Goal: Information Seeking & Learning: Learn about a topic

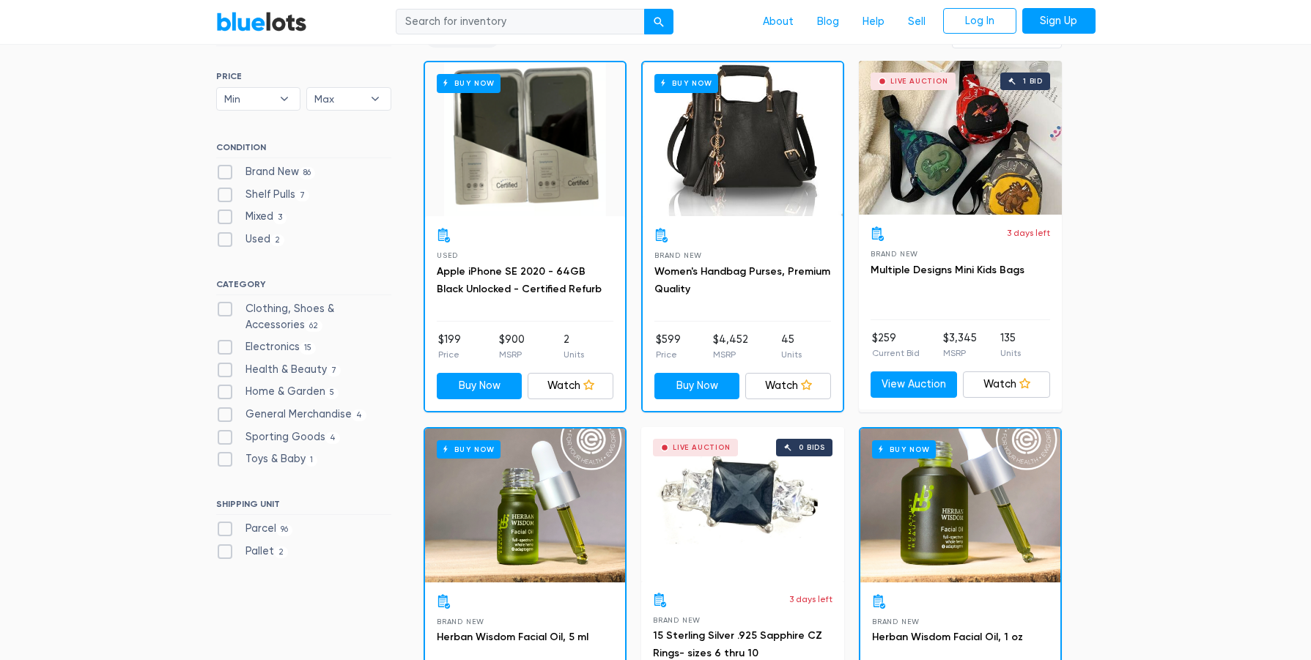
scroll to position [429, 0]
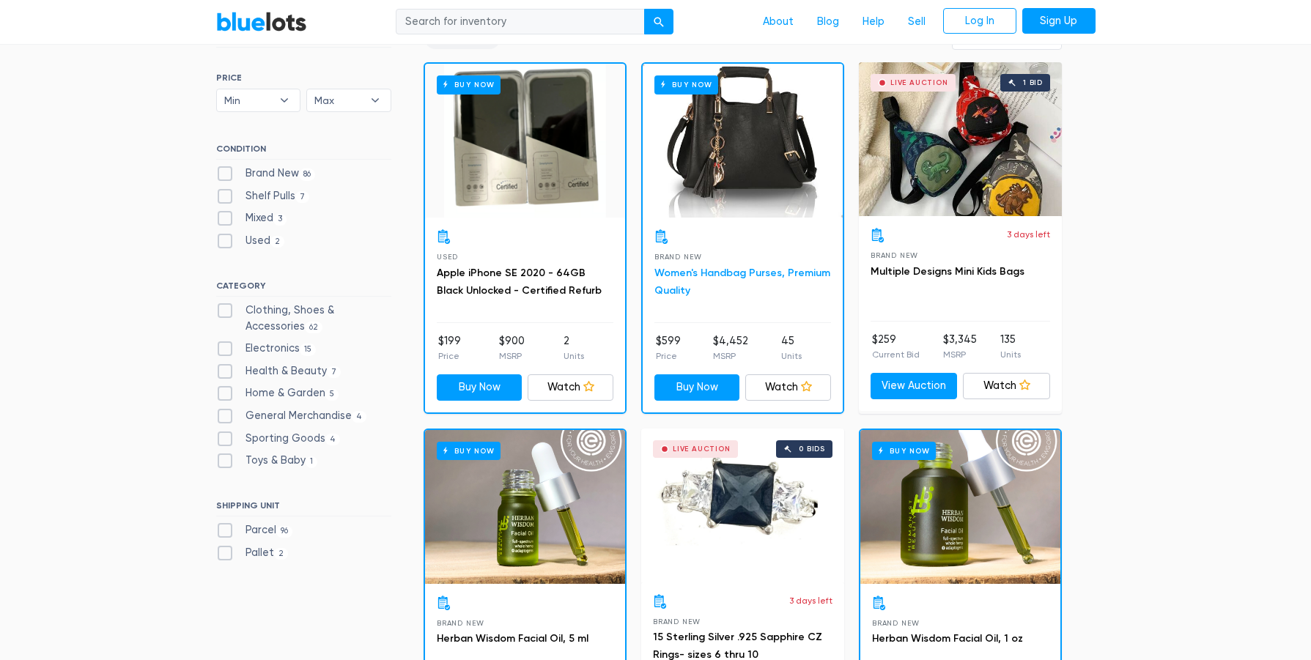
click at [767, 276] on link "Women's Handbag Purses, Premium Quality" at bounding box center [743, 282] width 176 height 30
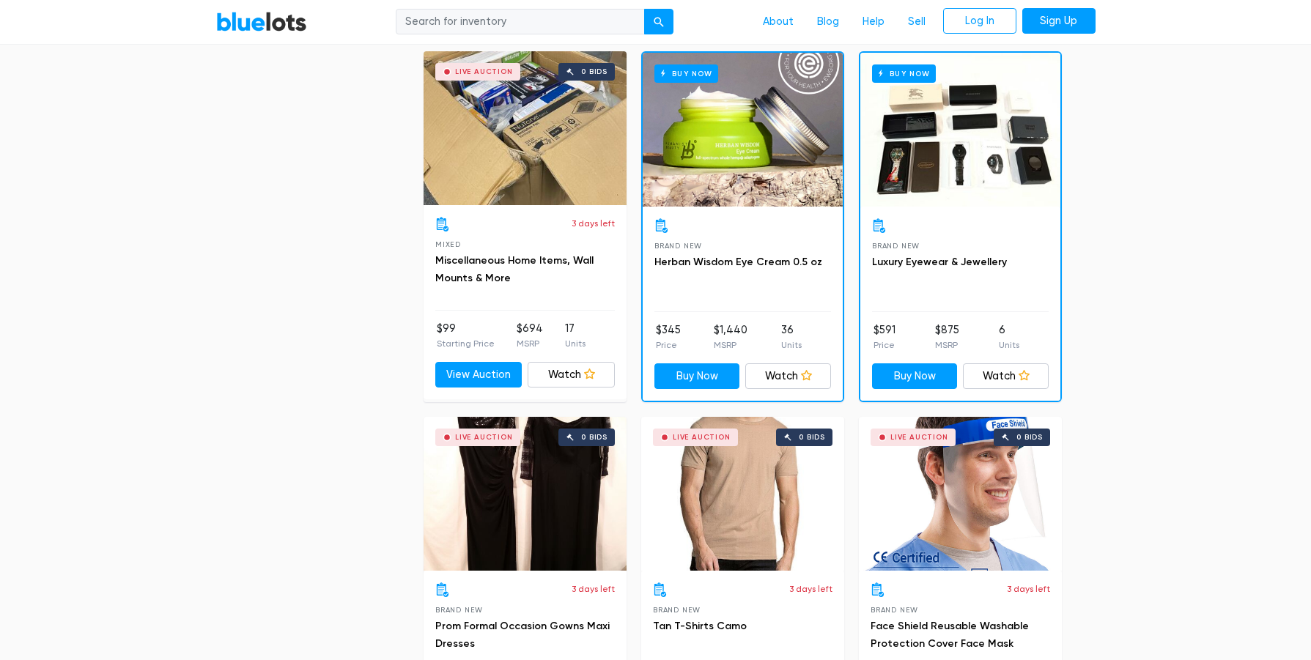
scroll to position [1534, 0]
click at [949, 166] on div "Buy Now" at bounding box center [961, 131] width 200 height 154
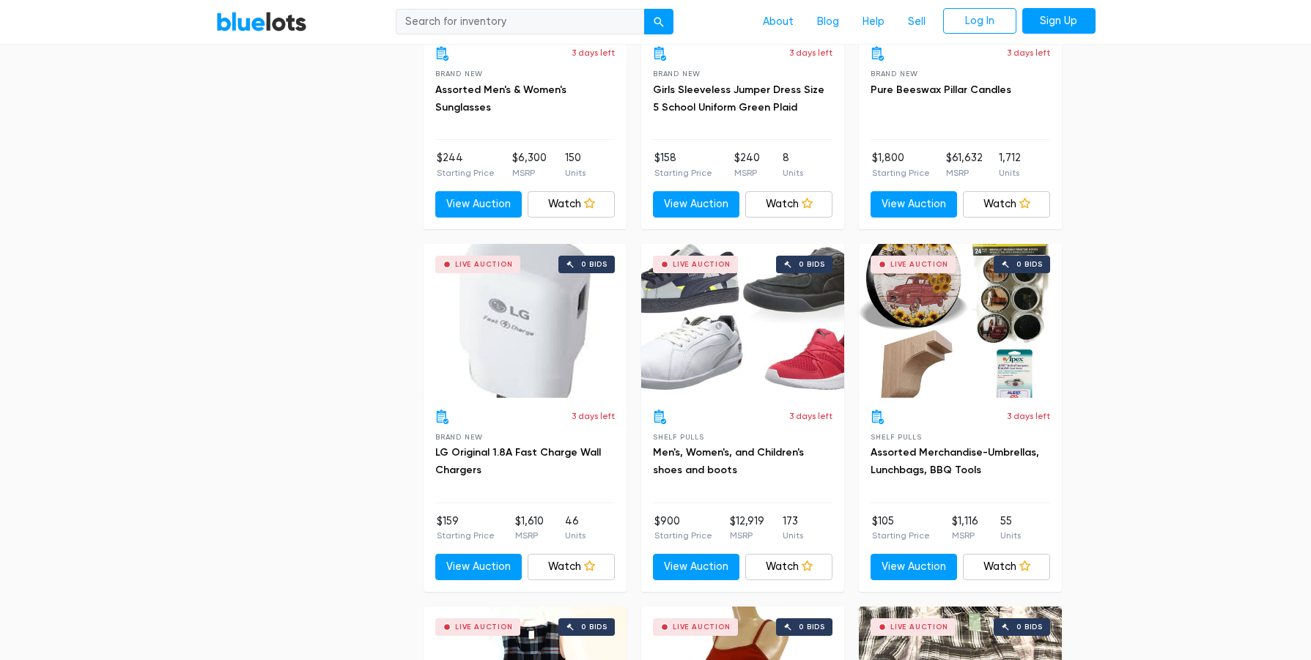
scroll to position [2436, 0]
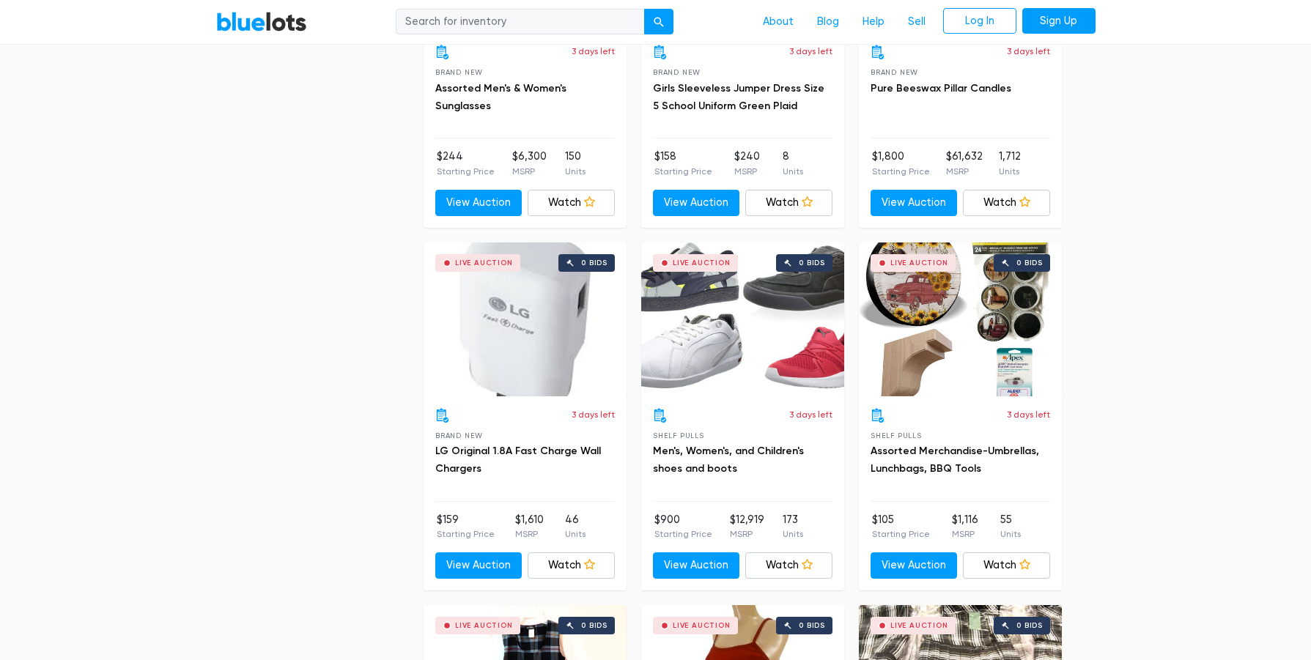
click at [716, 323] on div "Live Auction 0 bids" at bounding box center [742, 320] width 203 height 154
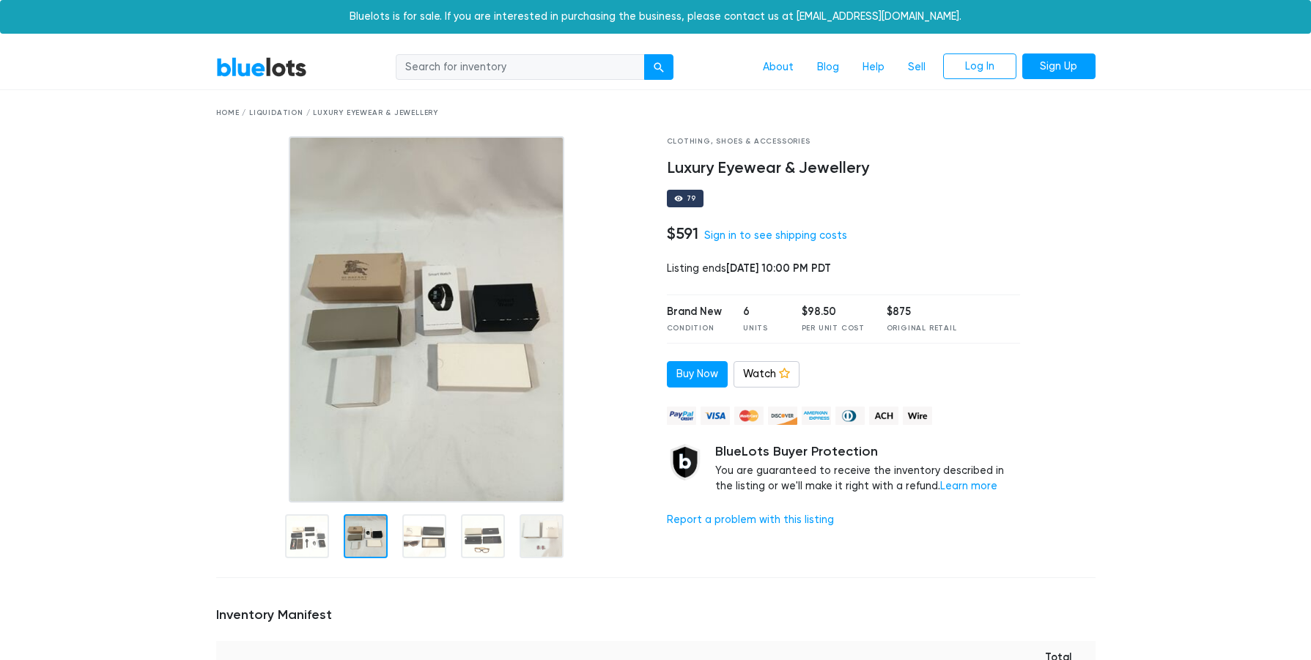
click at [415, 325] on img at bounding box center [427, 319] width 276 height 366
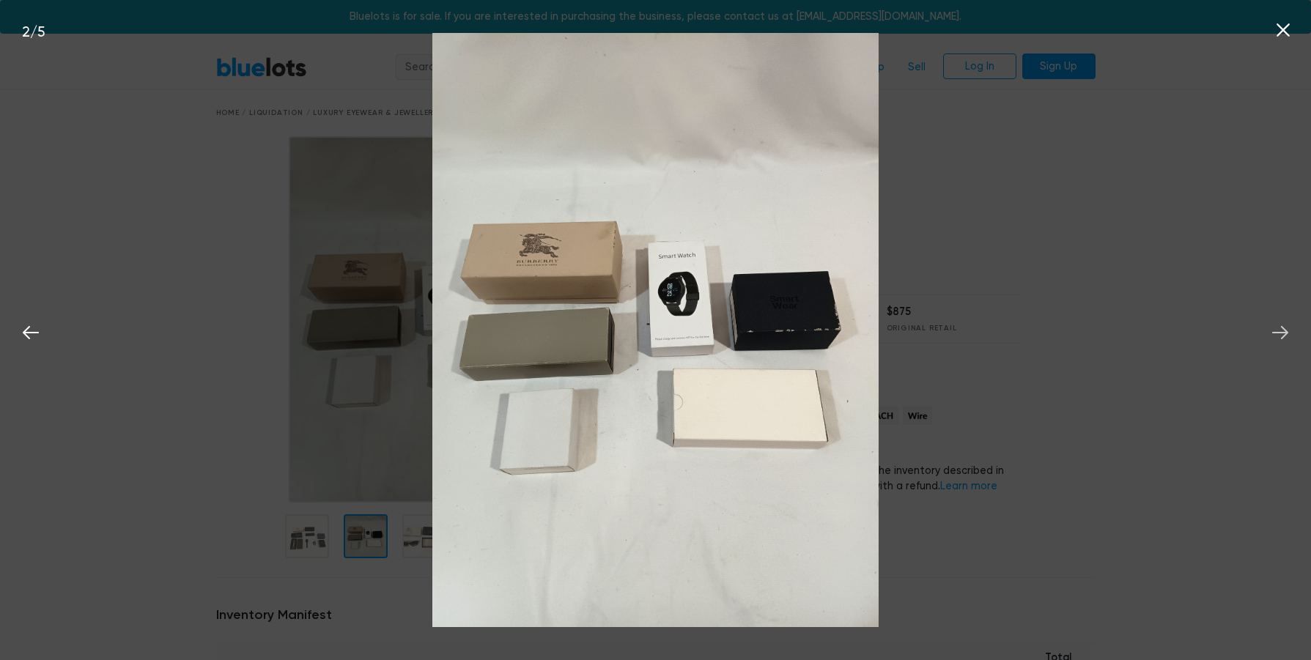
click at [1283, 330] on icon at bounding box center [1280, 333] width 22 height 22
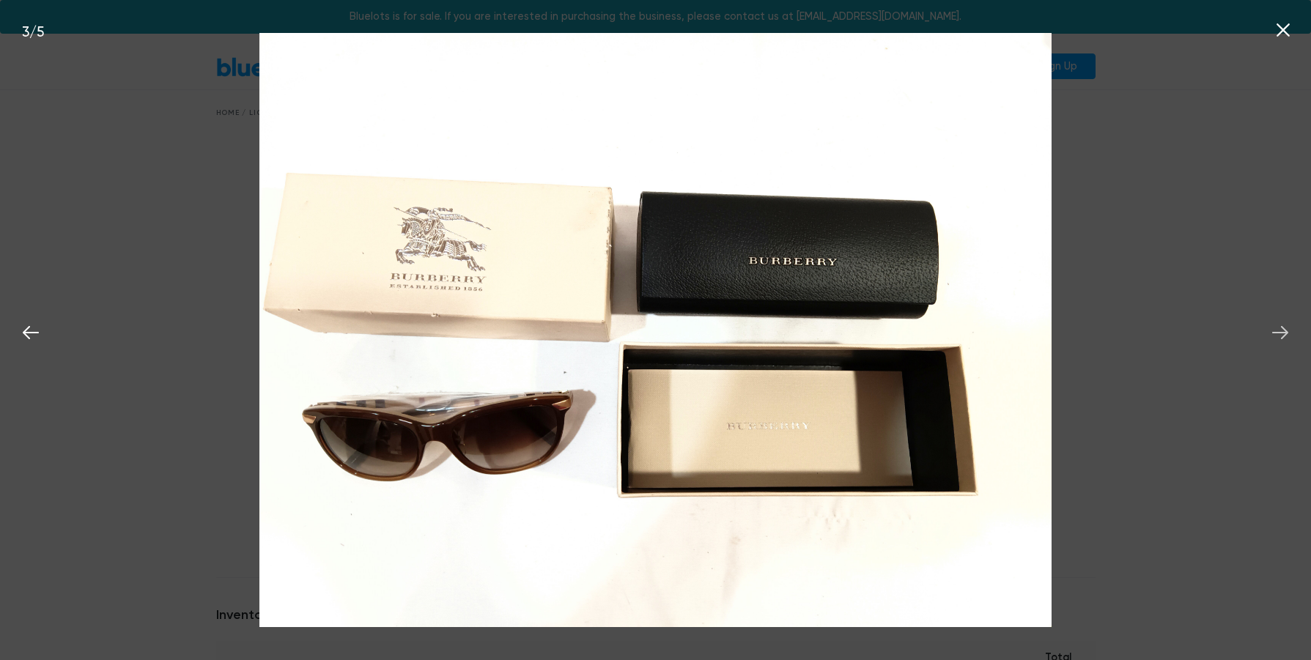
click at [1283, 330] on icon at bounding box center [1280, 333] width 22 height 22
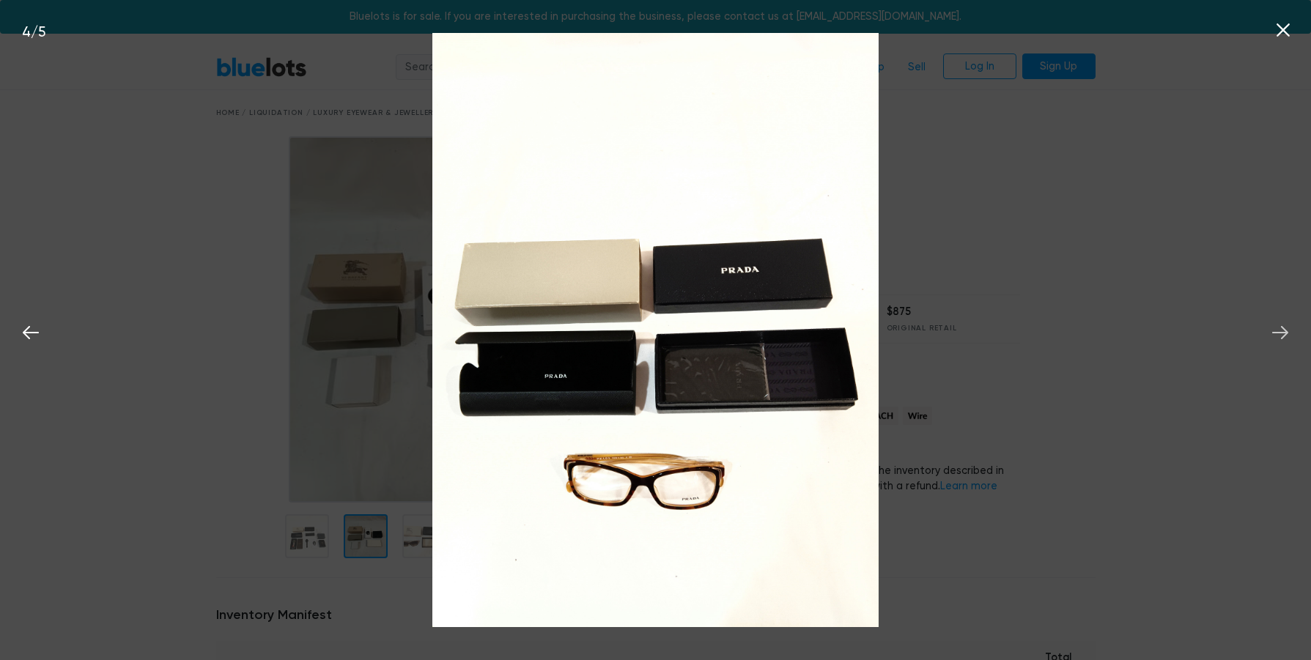
click at [1283, 330] on icon at bounding box center [1280, 333] width 22 height 22
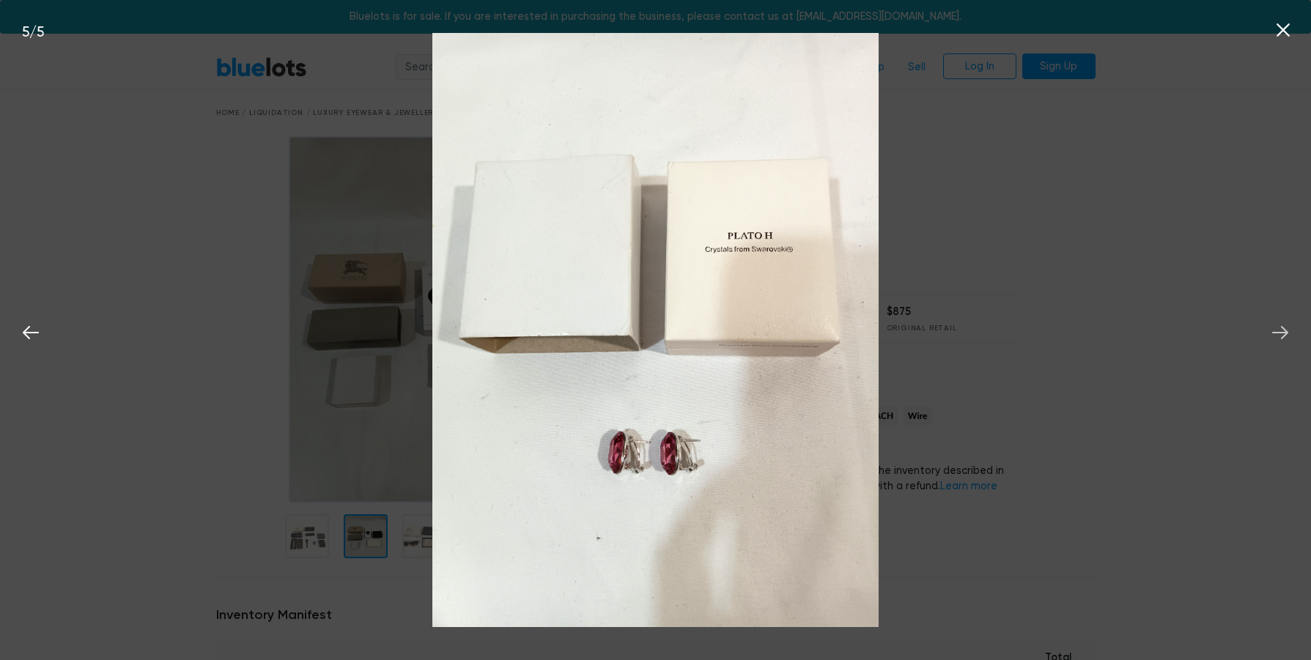
click at [1283, 330] on icon at bounding box center [1280, 333] width 22 height 22
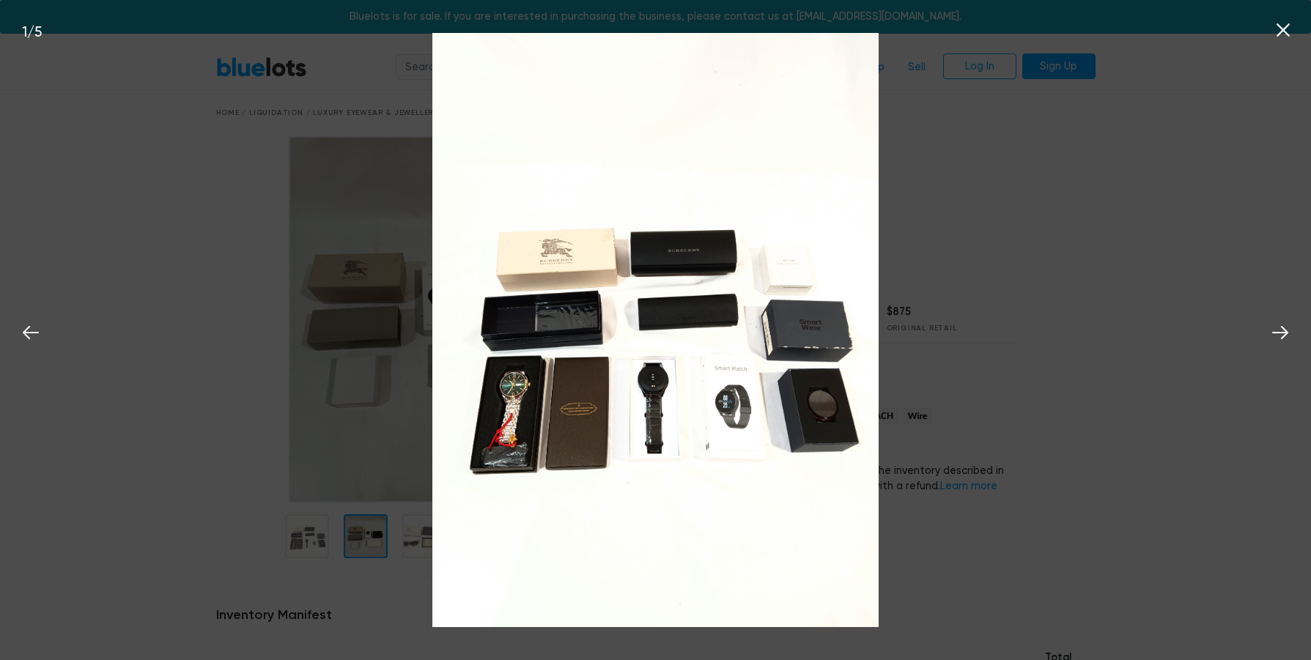
click at [479, 414] on img at bounding box center [655, 330] width 446 height 594
click at [1287, 340] on icon at bounding box center [1280, 333] width 22 height 22
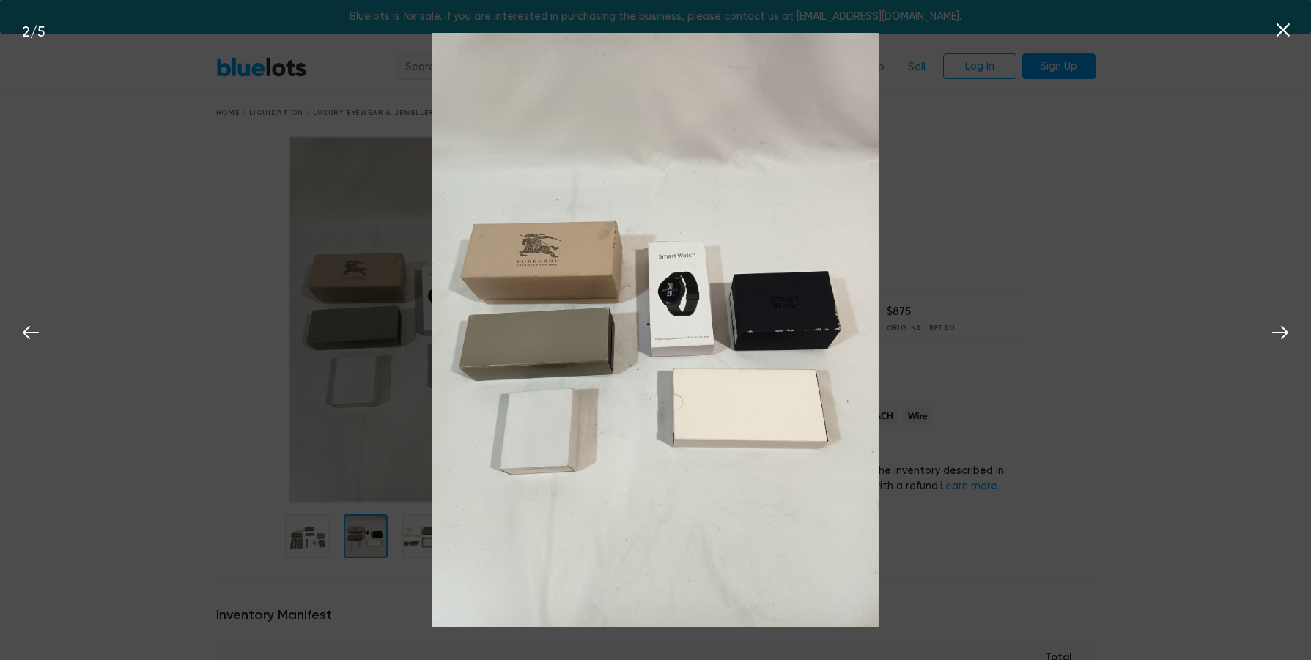
click at [1284, 31] on icon at bounding box center [1283, 29] width 13 height 13
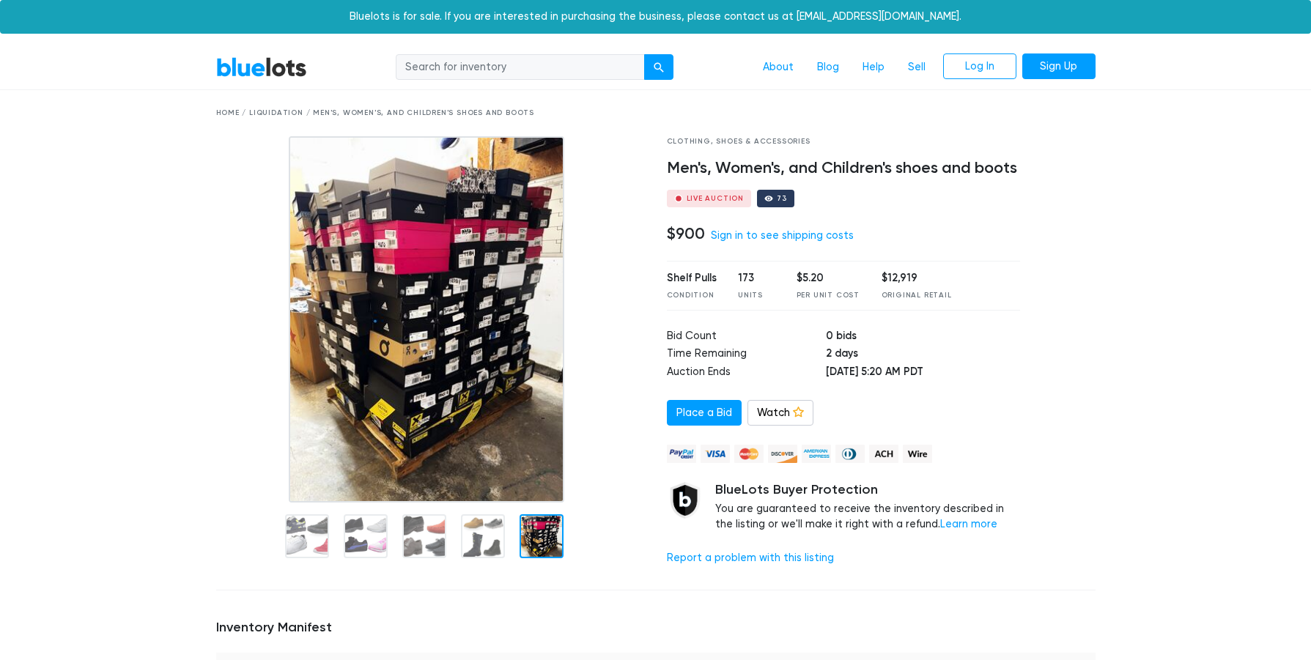
click at [474, 264] on img at bounding box center [427, 319] width 276 height 366
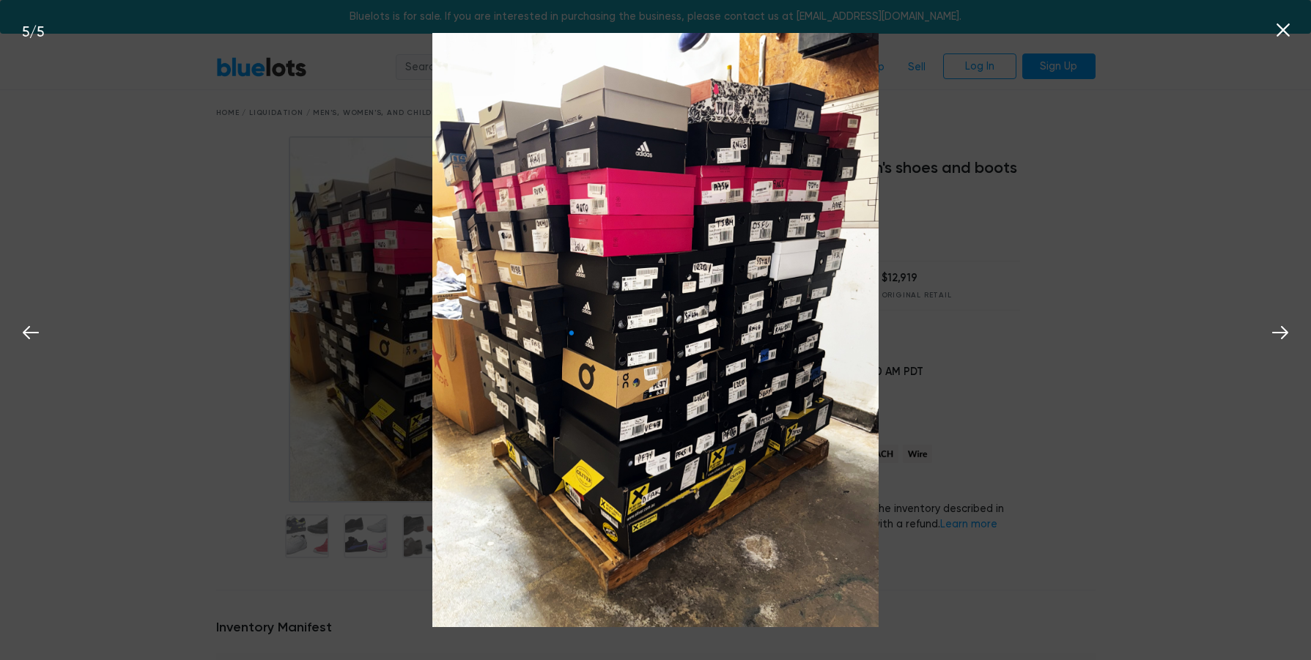
click at [702, 222] on img at bounding box center [655, 330] width 446 height 594
click at [789, 466] on img at bounding box center [655, 330] width 446 height 594
click at [1275, 334] on icon at bounding box center [1280, 333] width 22 height 22
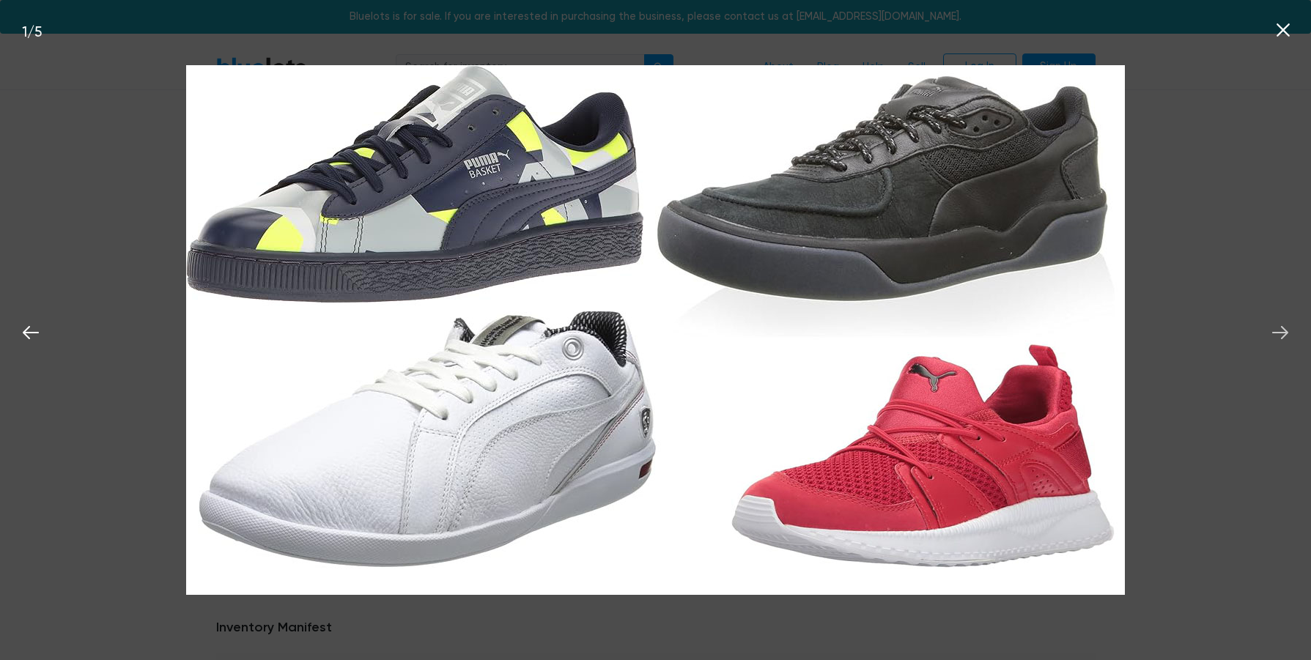
click at [1275, 334] on icon at bounding box center [1280, 333] width 22 height 22
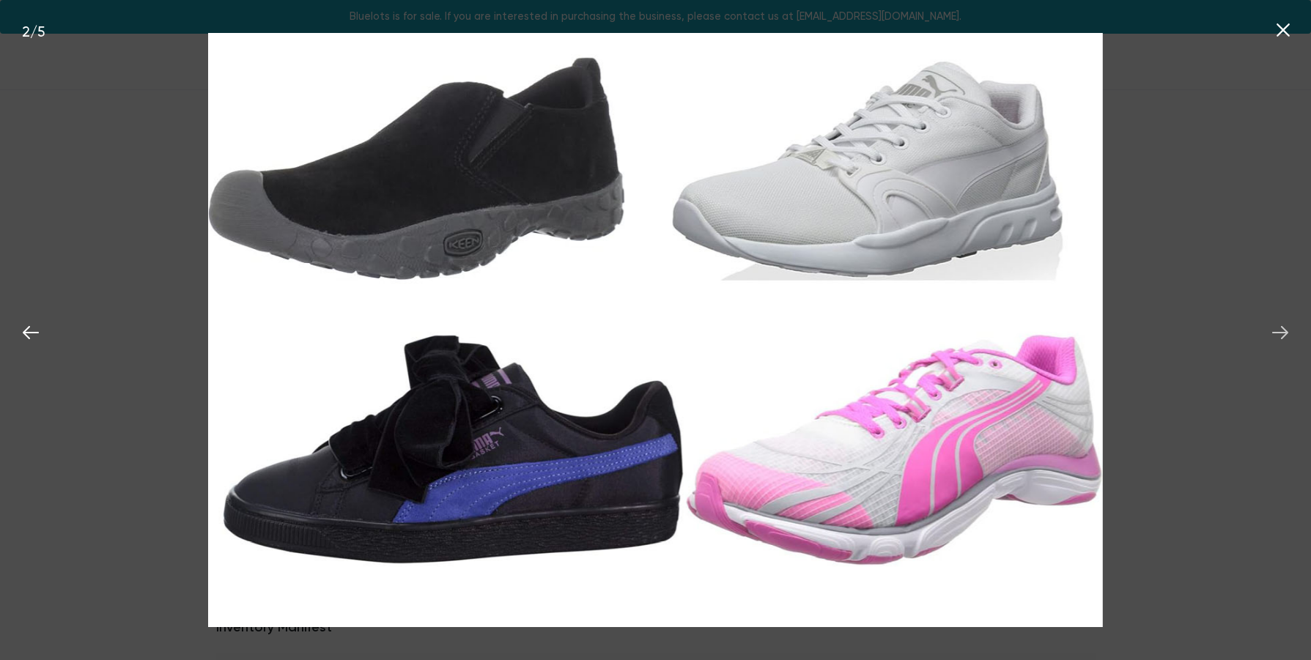
click at [1275, 334] on icon at bounding box center [1280, 333] width 22 height 22
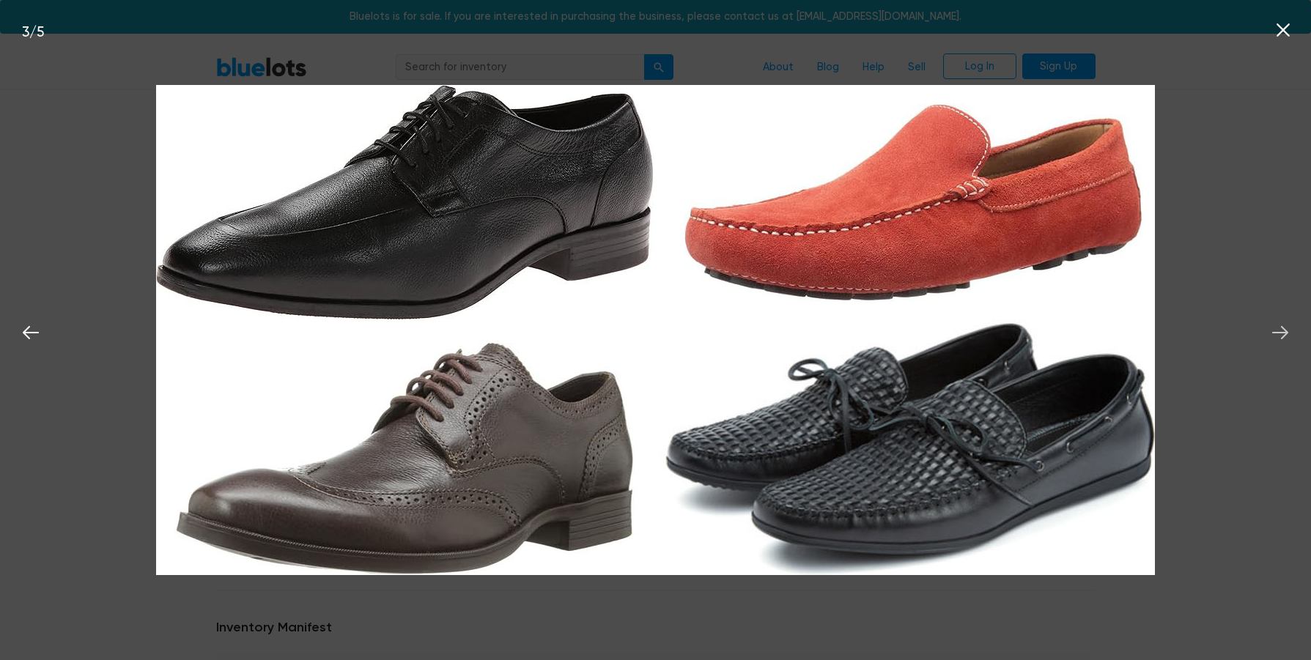
click at [1285, 333] on icon at bounding box center [1280, 332] width 16 height 13
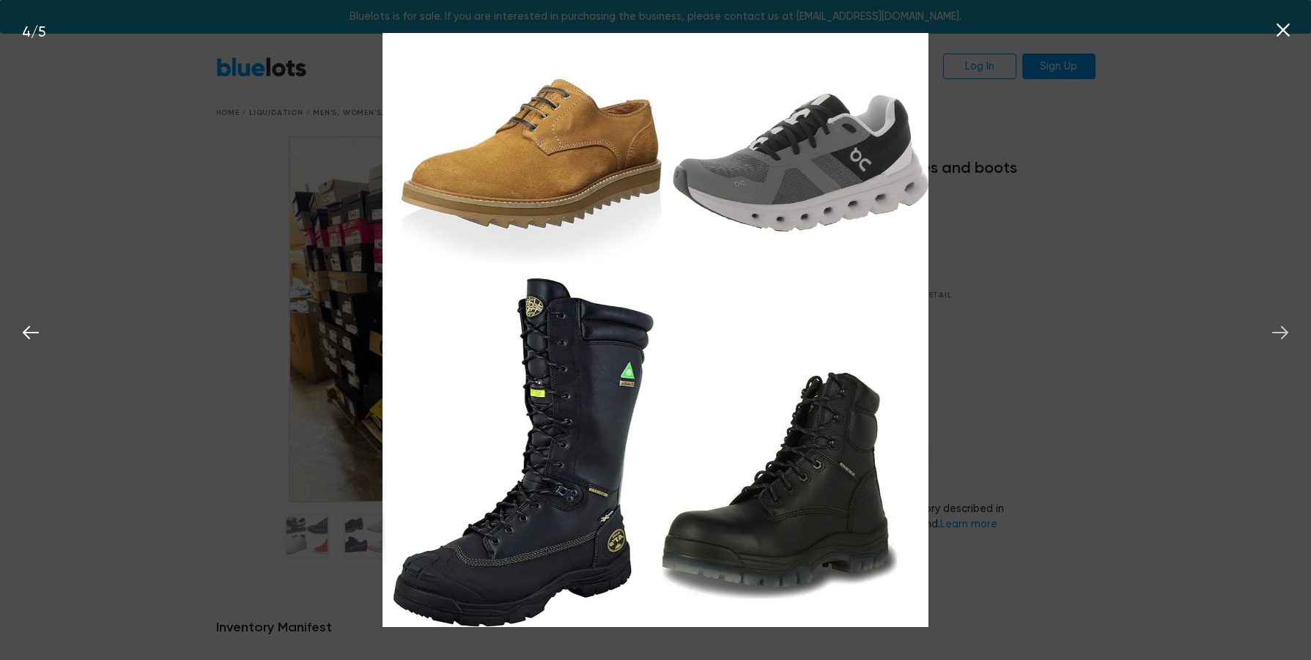
click at [1285, 333] on icon at bounding box center [1280, 332] width 16 height 13
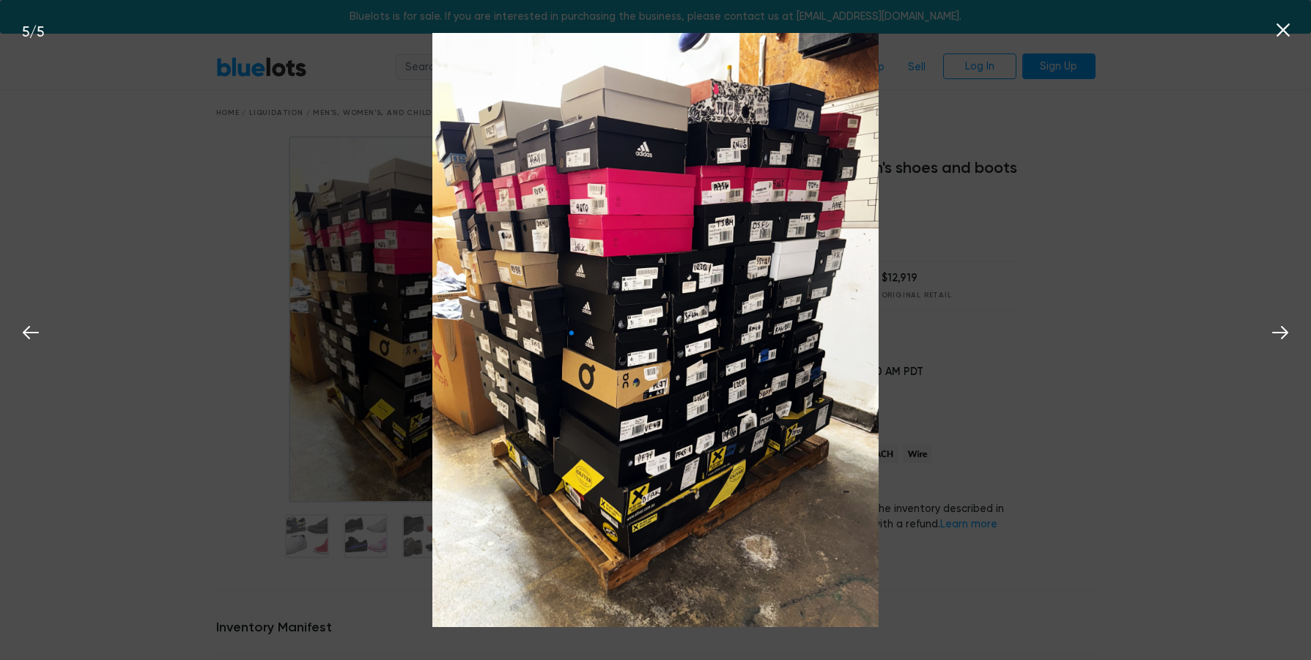
click at [1291, 34] on icon at bounding box center [1283, 30] width 22 height 22
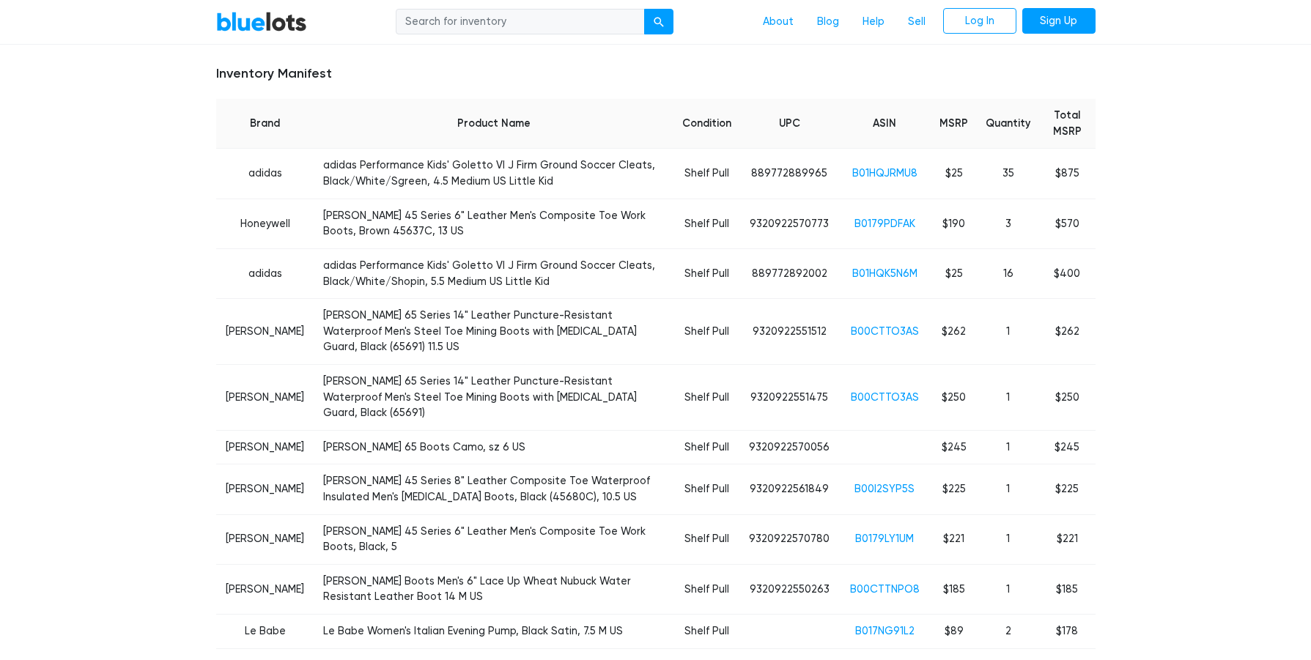
scroll to position [553, 0]
